Goal: Check status: Check status

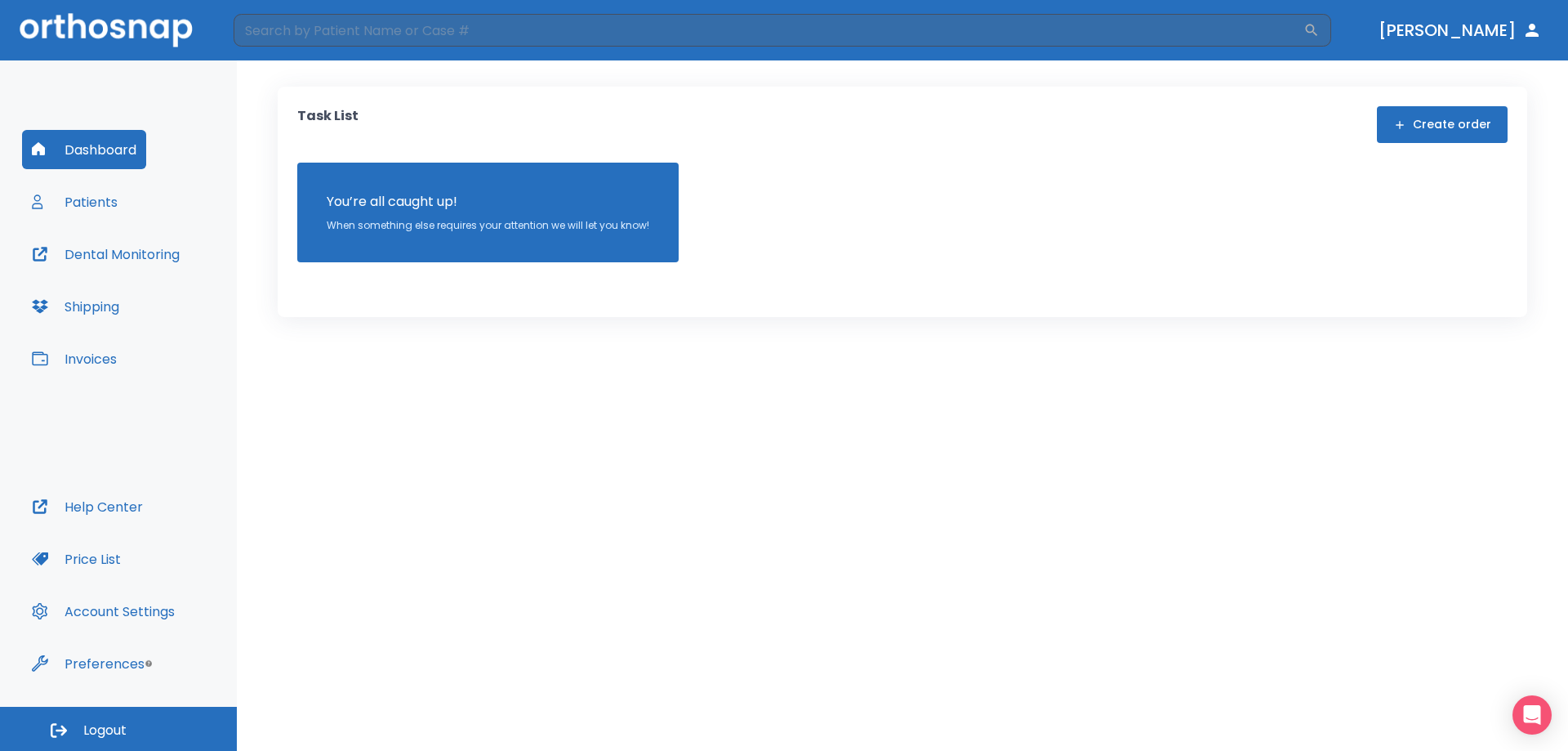
click at [89, 255] on button "Dental Monitoring" at bounding box center [105, 254] width 168 height 39
click at [61, 210] on button "Patients" at bounding box center [74, 202] width 105 height 39
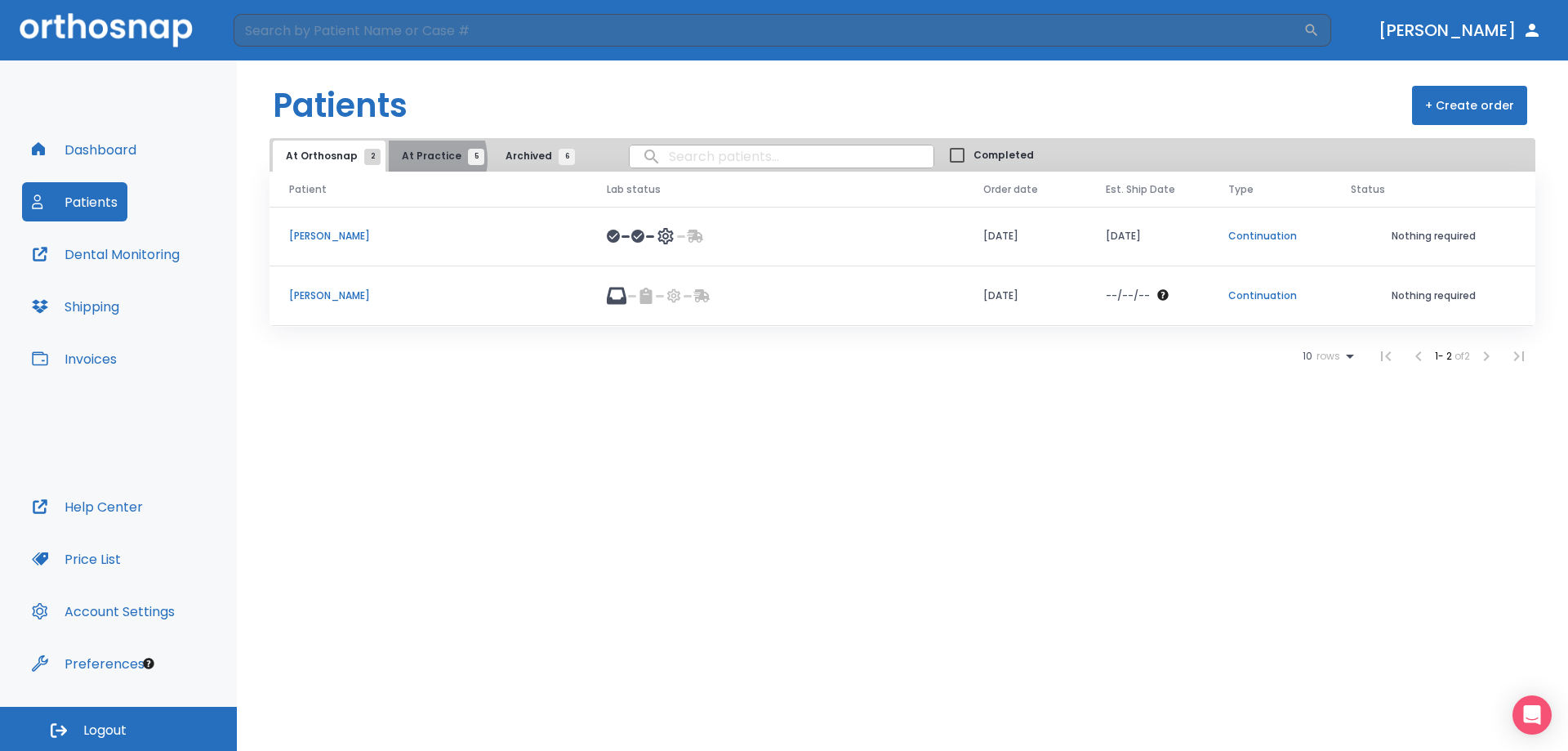
click at [414, 159] on span "At Practice 5" at bounding box center [439, 156] width 75 height 15
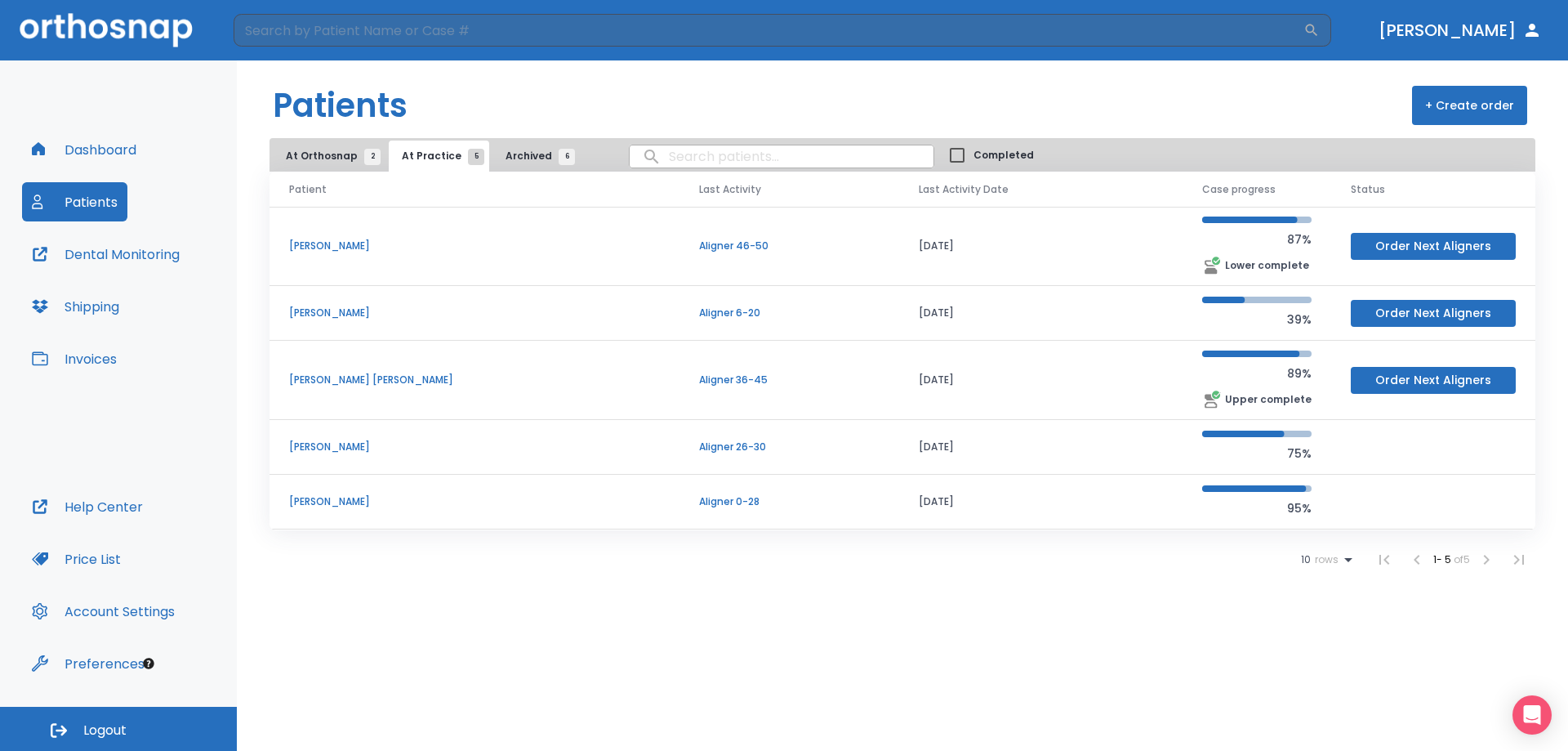
click at [376, 315] on p "anna allumbaugh-cross" at bounding box center [474, 313] width 371 height 15
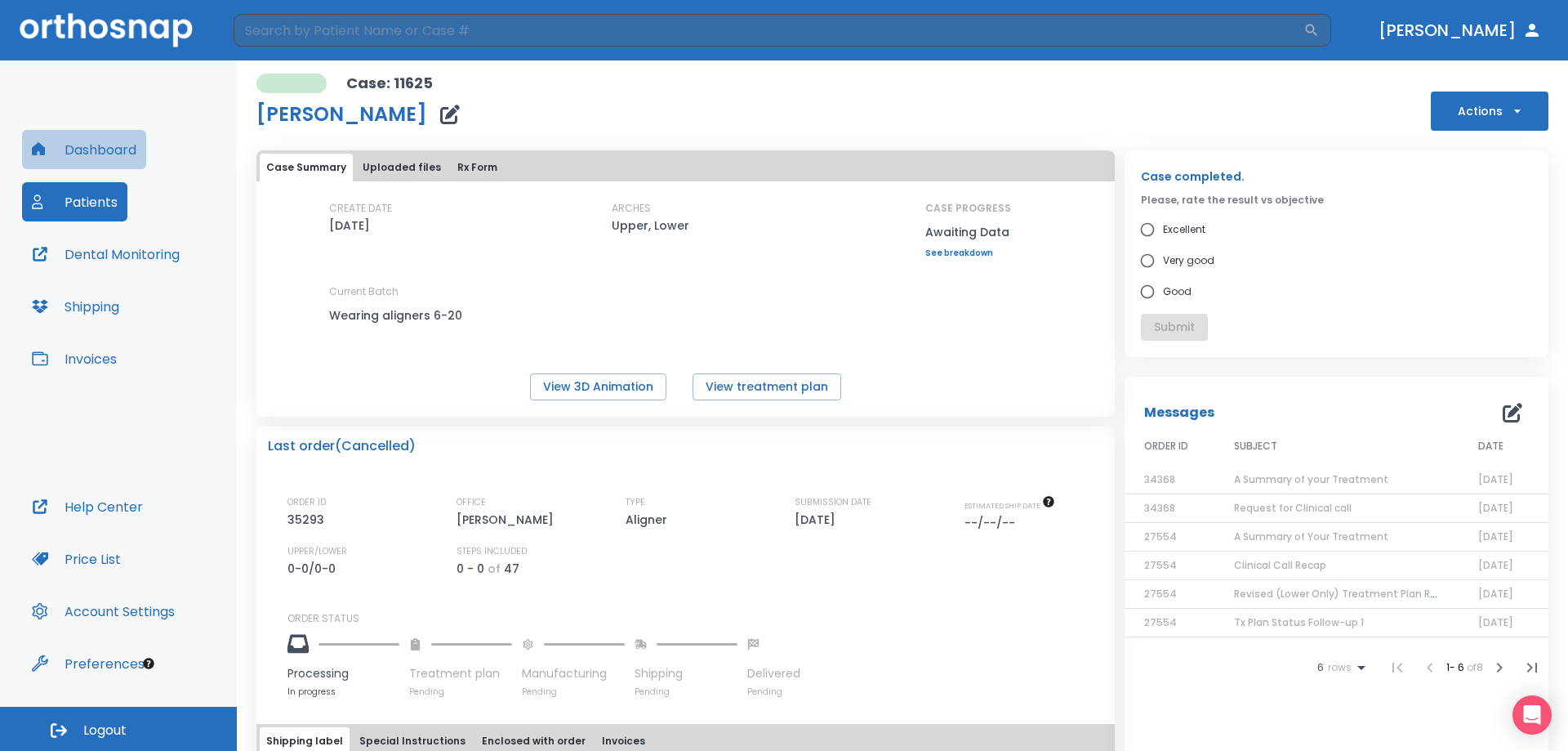
click at [103, 152] on button "Dashboard" at bounding box center [83, 149] width 124 height 39
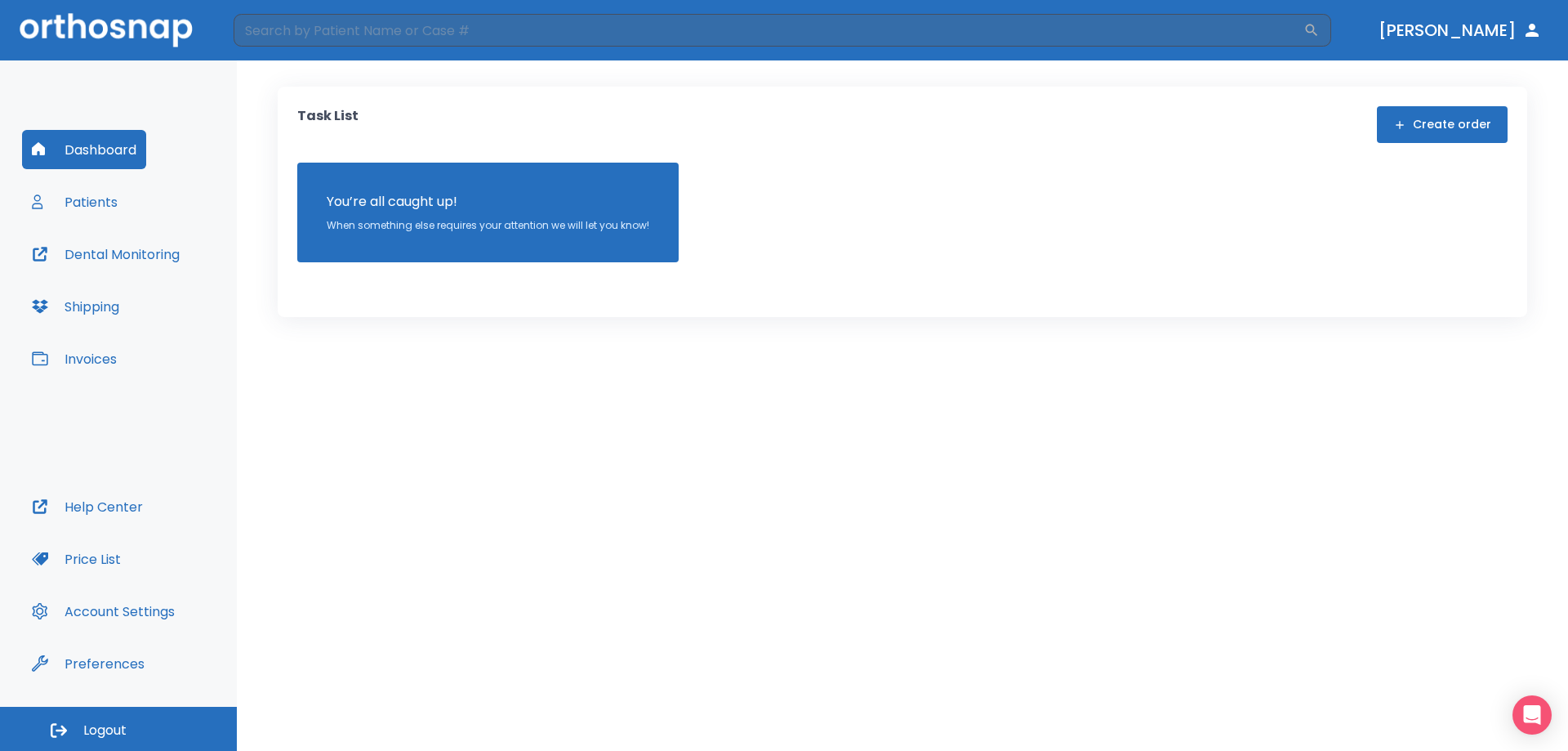
click at [122, 306] on button "Shipping" at bounding box center [75, 306] width 107 height 39
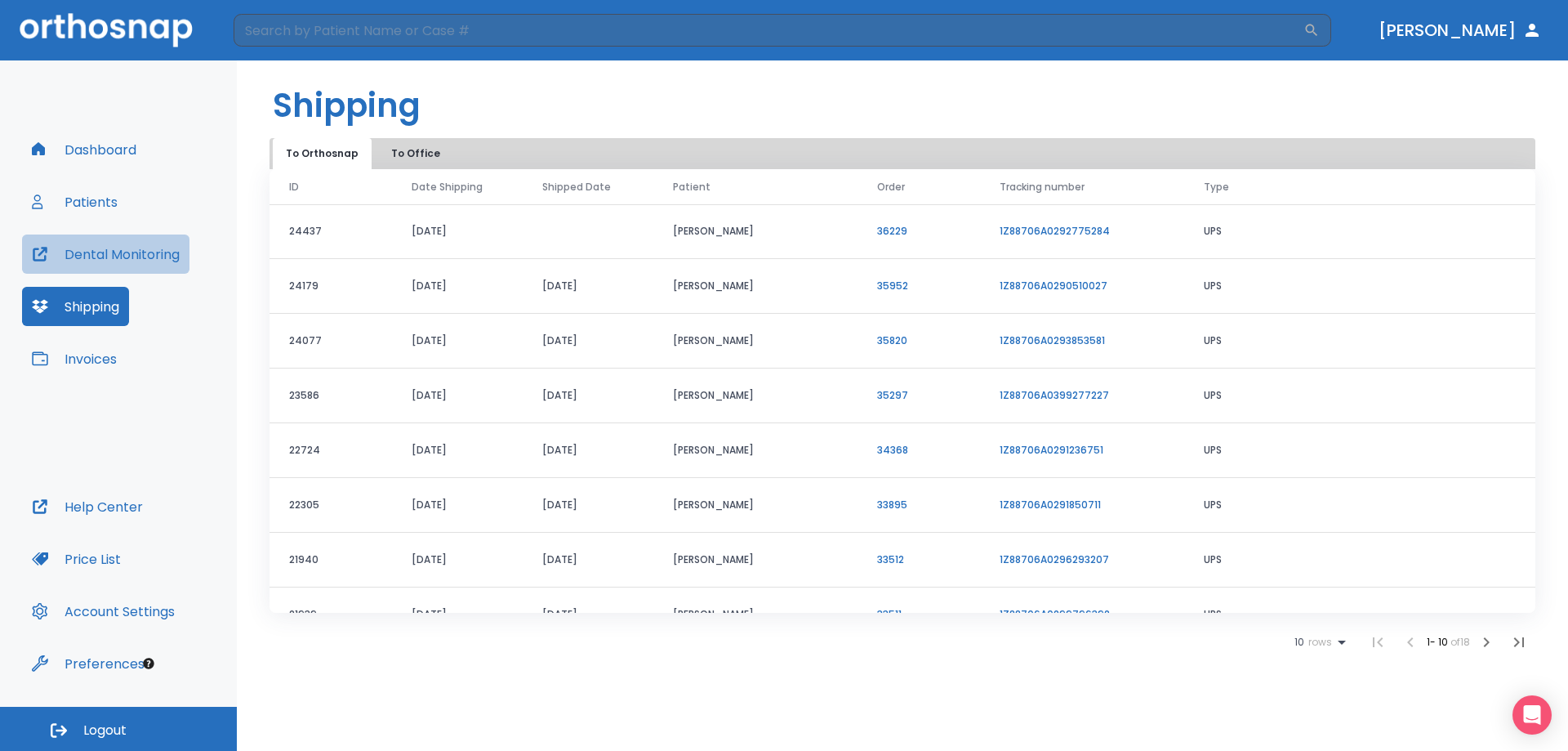
click at [102, 255] on button "Dental Monitoring" at bounding box center [105, 254] width 168 height 39
click at [80, 196] on button "Patients" at bounding box center [74, 202] width 105 height 39
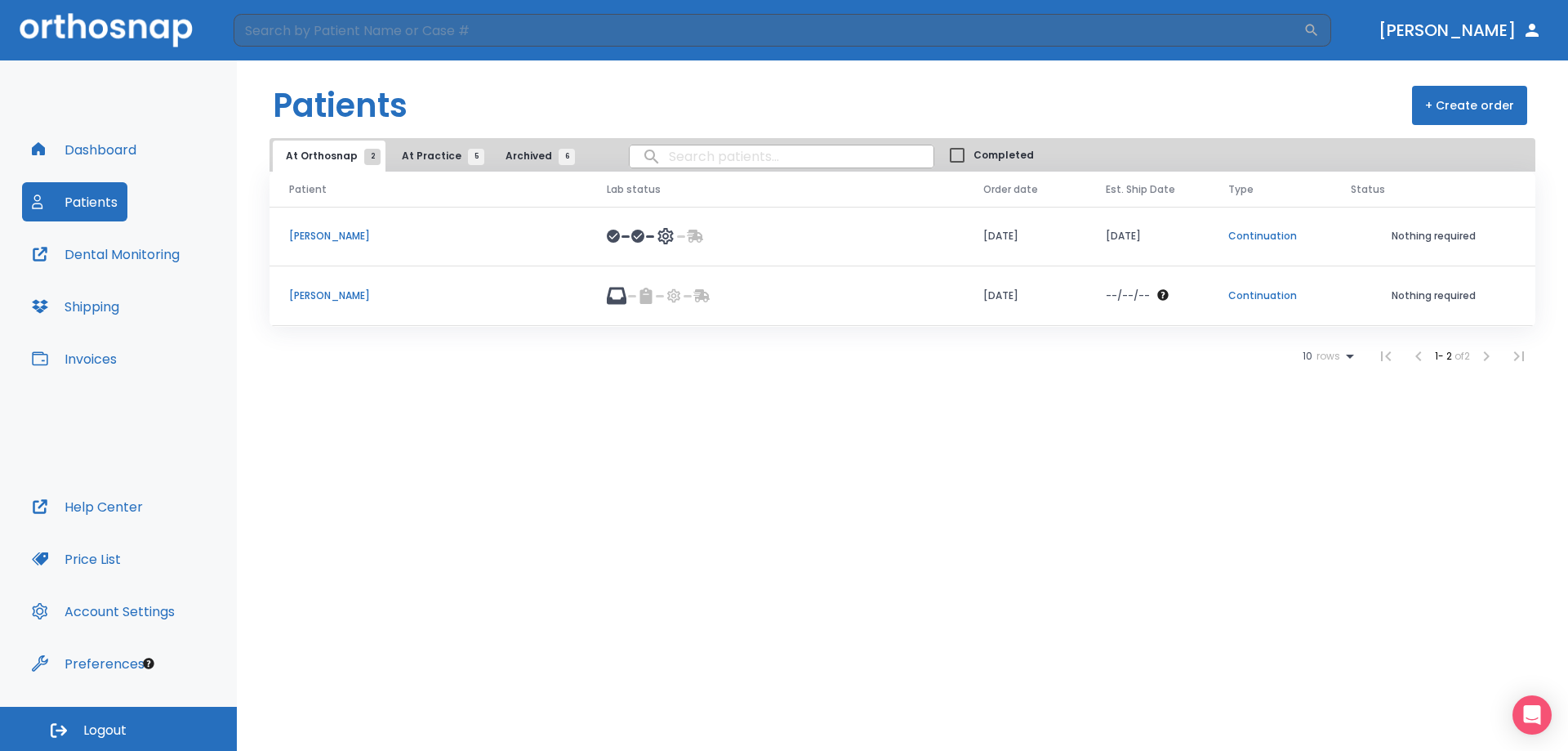
click at [341, 230] on p "Misty Houser" at bounding box center [428, 236] width 278 height 15
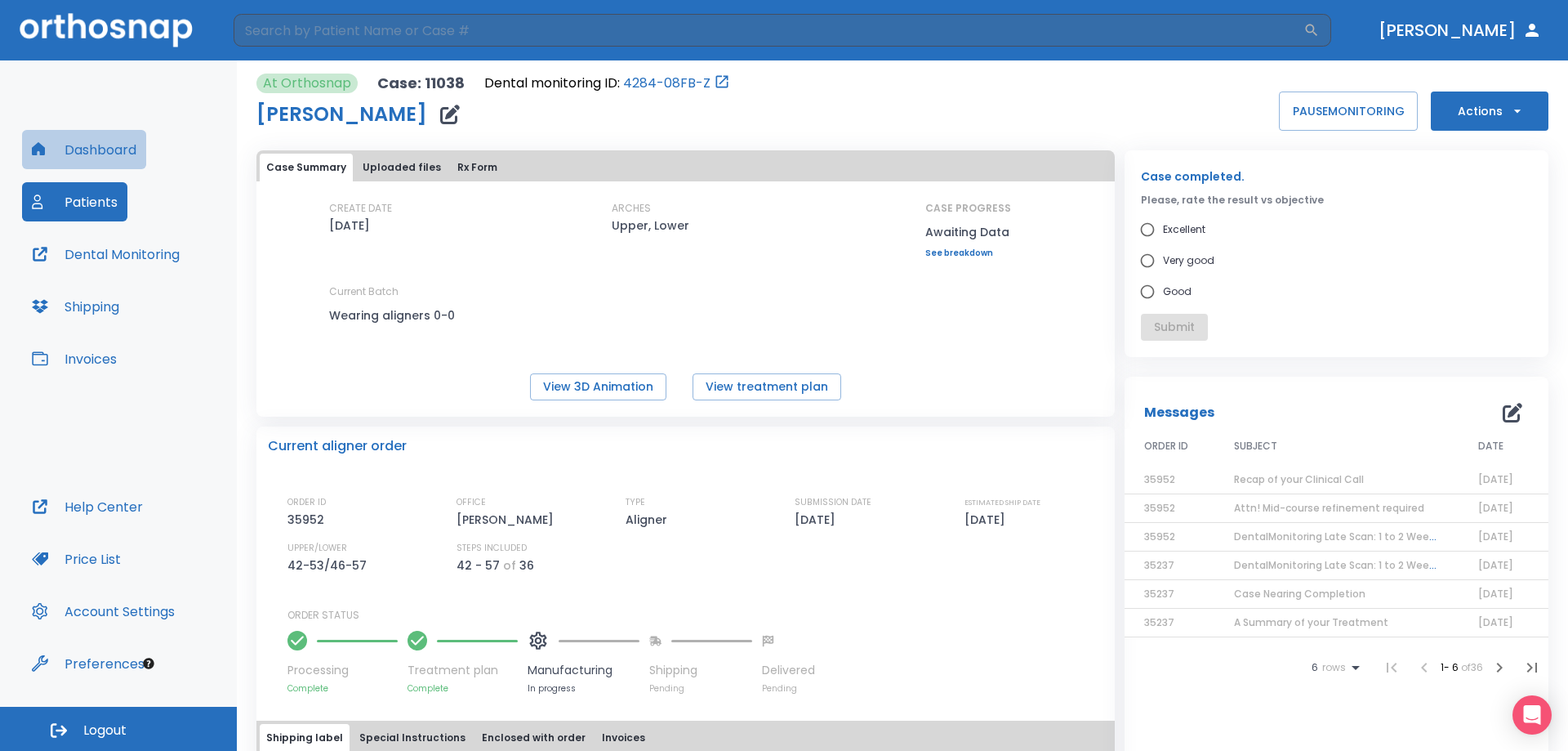
click at [120, 155] on button "Dashboard" at bounding box center [83, 149] width 124 height 39
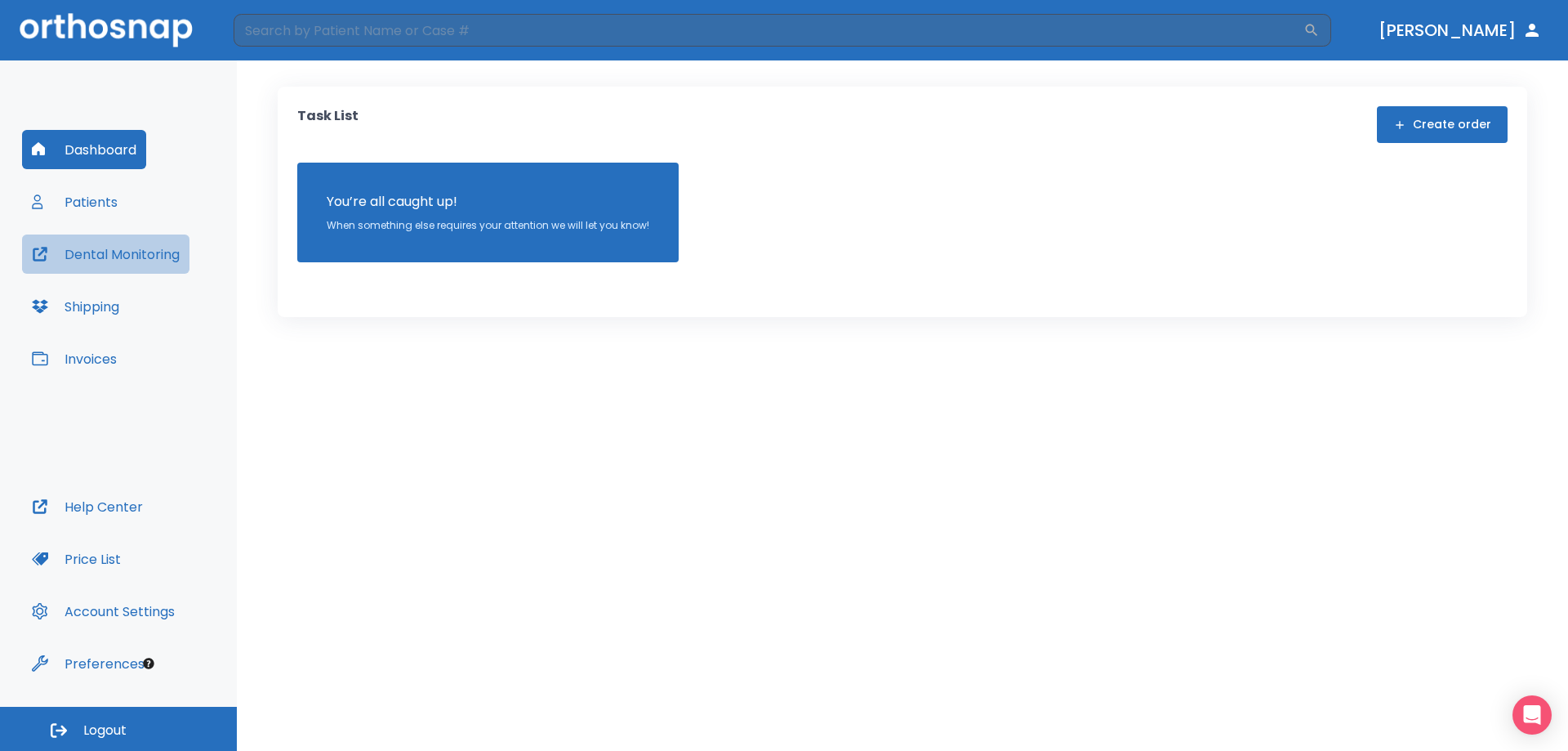
click at [107, 260] on button "Dental Monitoring" at bounding box center [105, 254] width 168 height 39
